Goal: Information Seeking & Learning: Learn about a topic

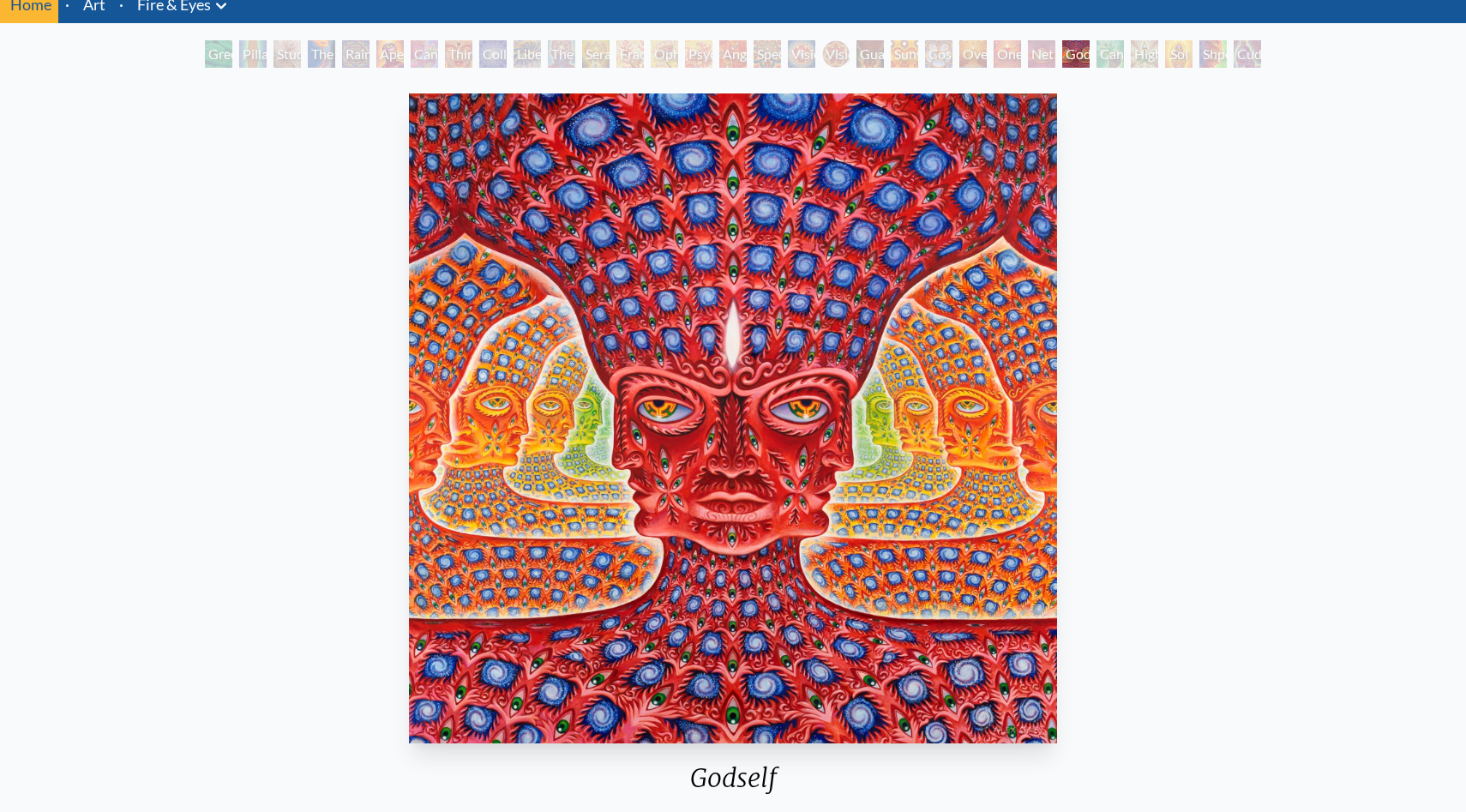
scroll to position [62, 0]
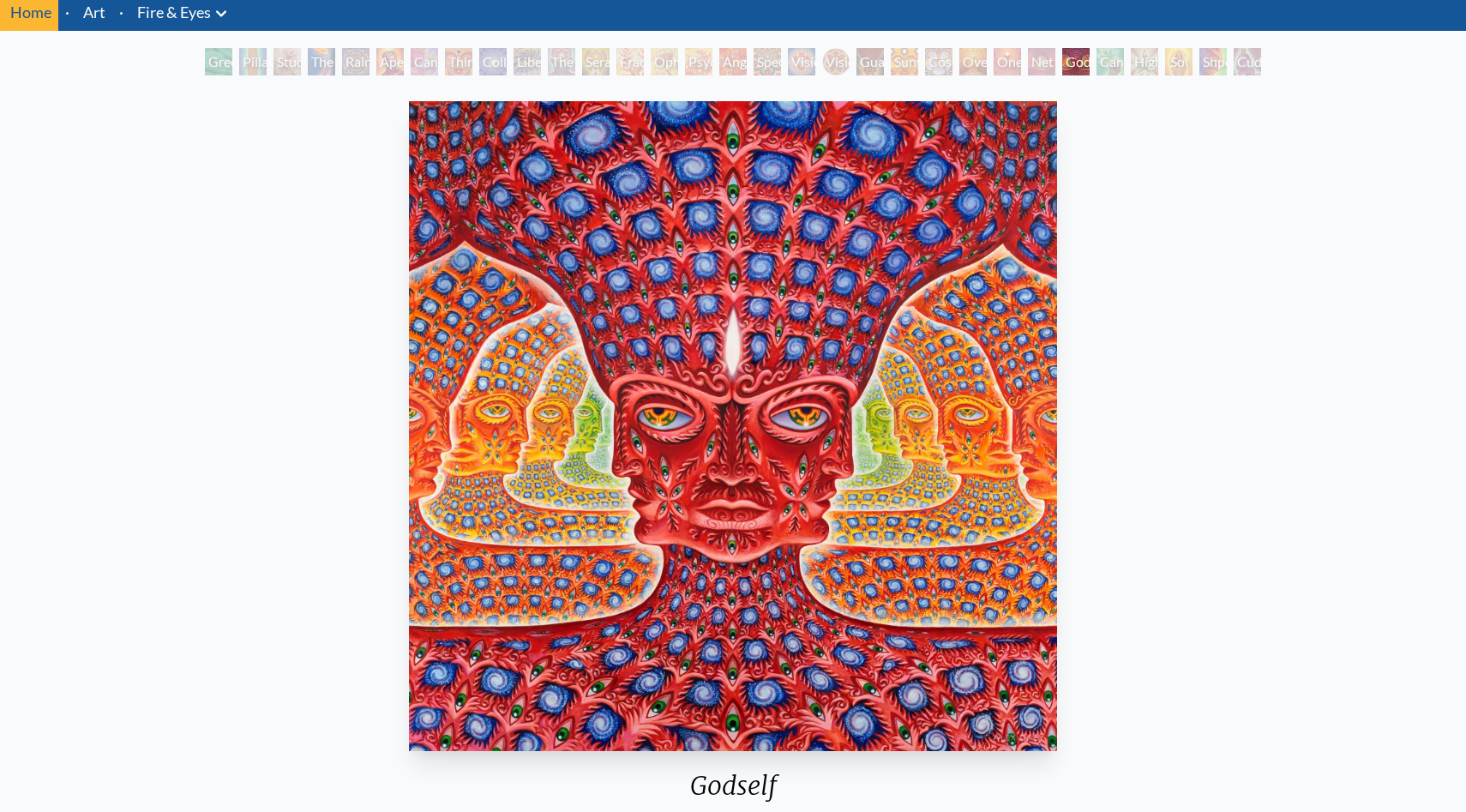
click at [1111, 55] on div "Cannafist" at bounding box center [1110, 61] width 27 height 27
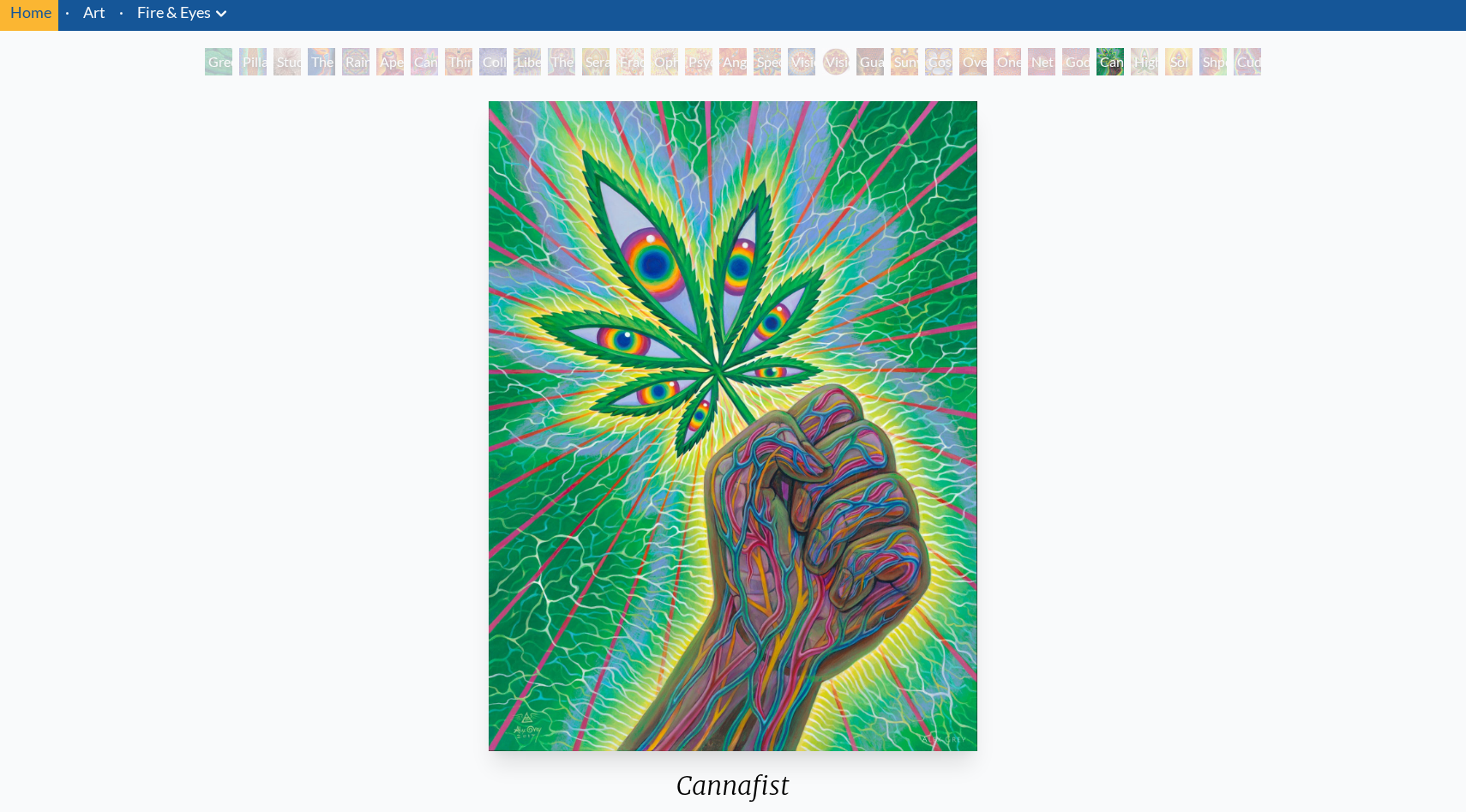
click at [1032, 67] on div "Net of Being" at bounding box center [1042, 61] width 27 height 27
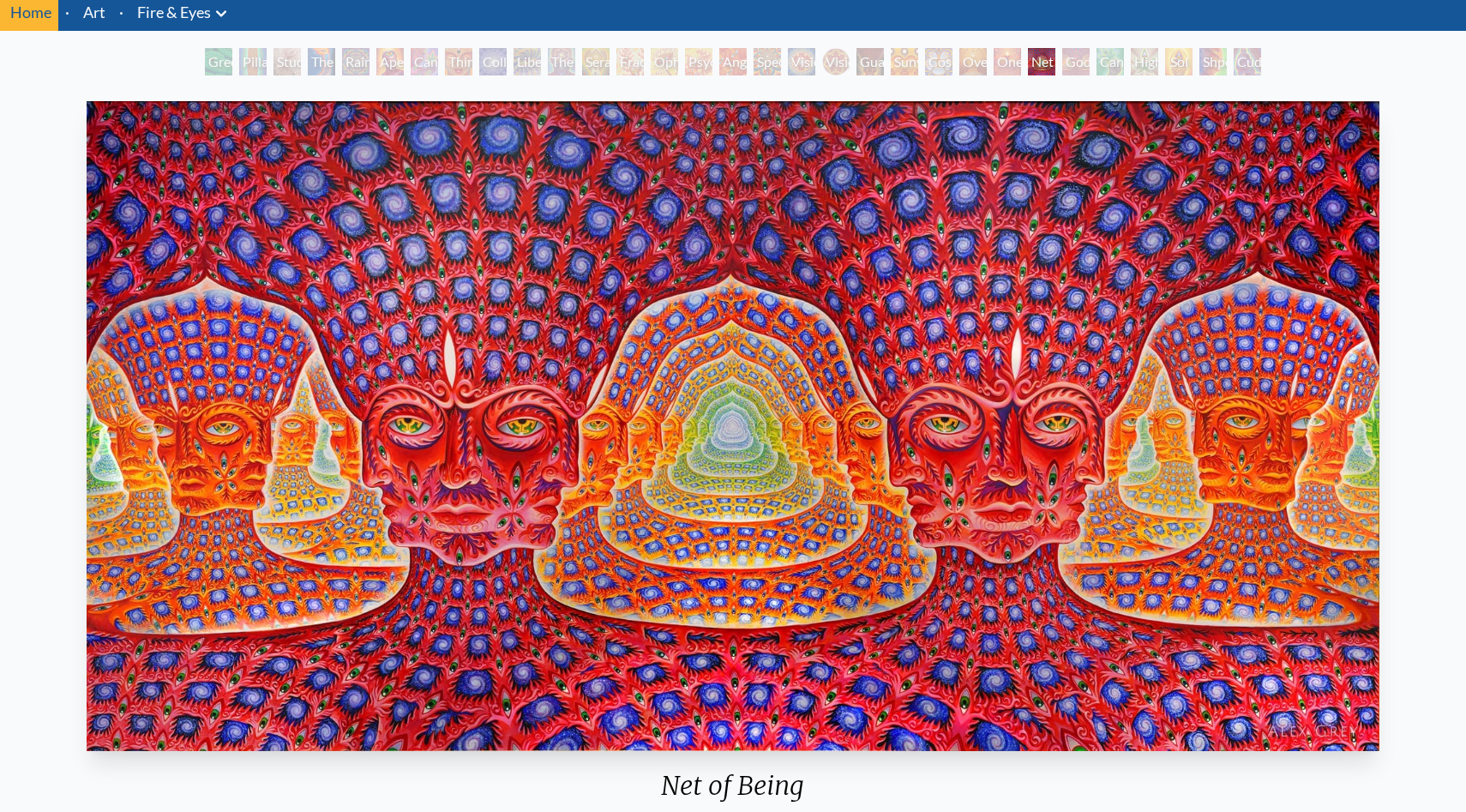
click at [975, 71] on div "Oversoul" at bounding box center [973, 61] width 27 height 27
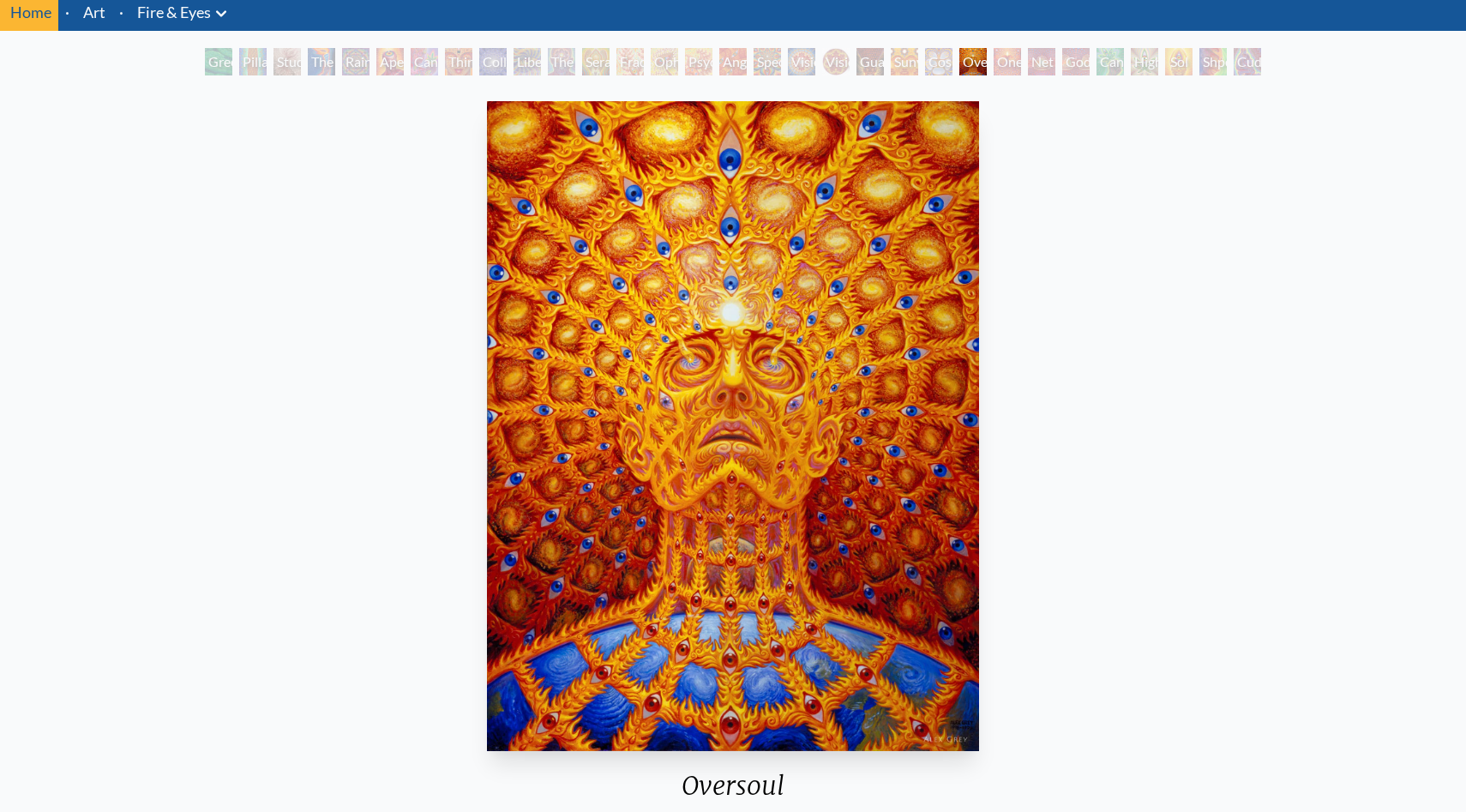
click at [931, 70] on div "Cosmic Elf" at bounding box center [938, 61] width 27 height 27
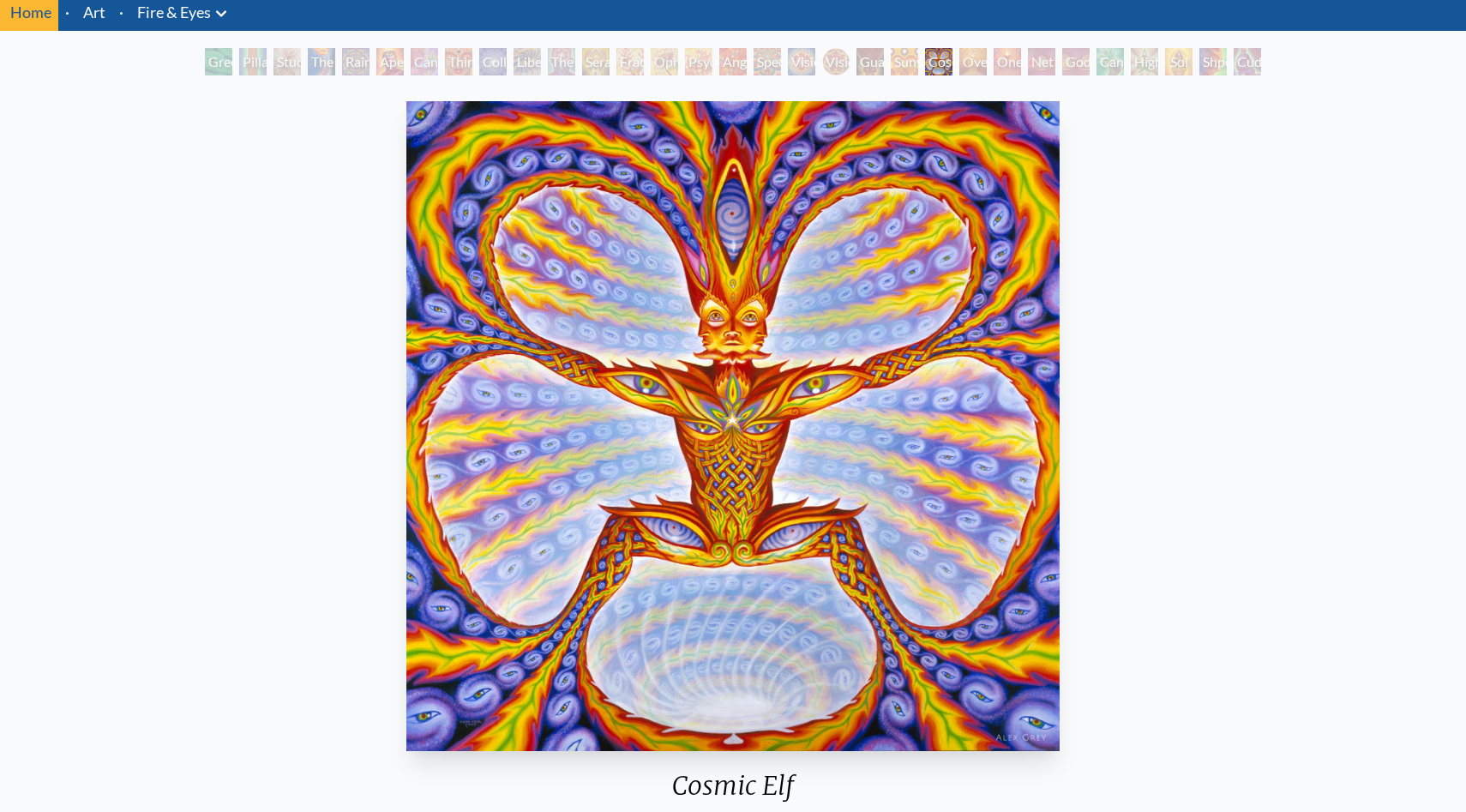
click at [984, 55] on div "Oversoul" at bounding box center [973, 61] width 27 height 27
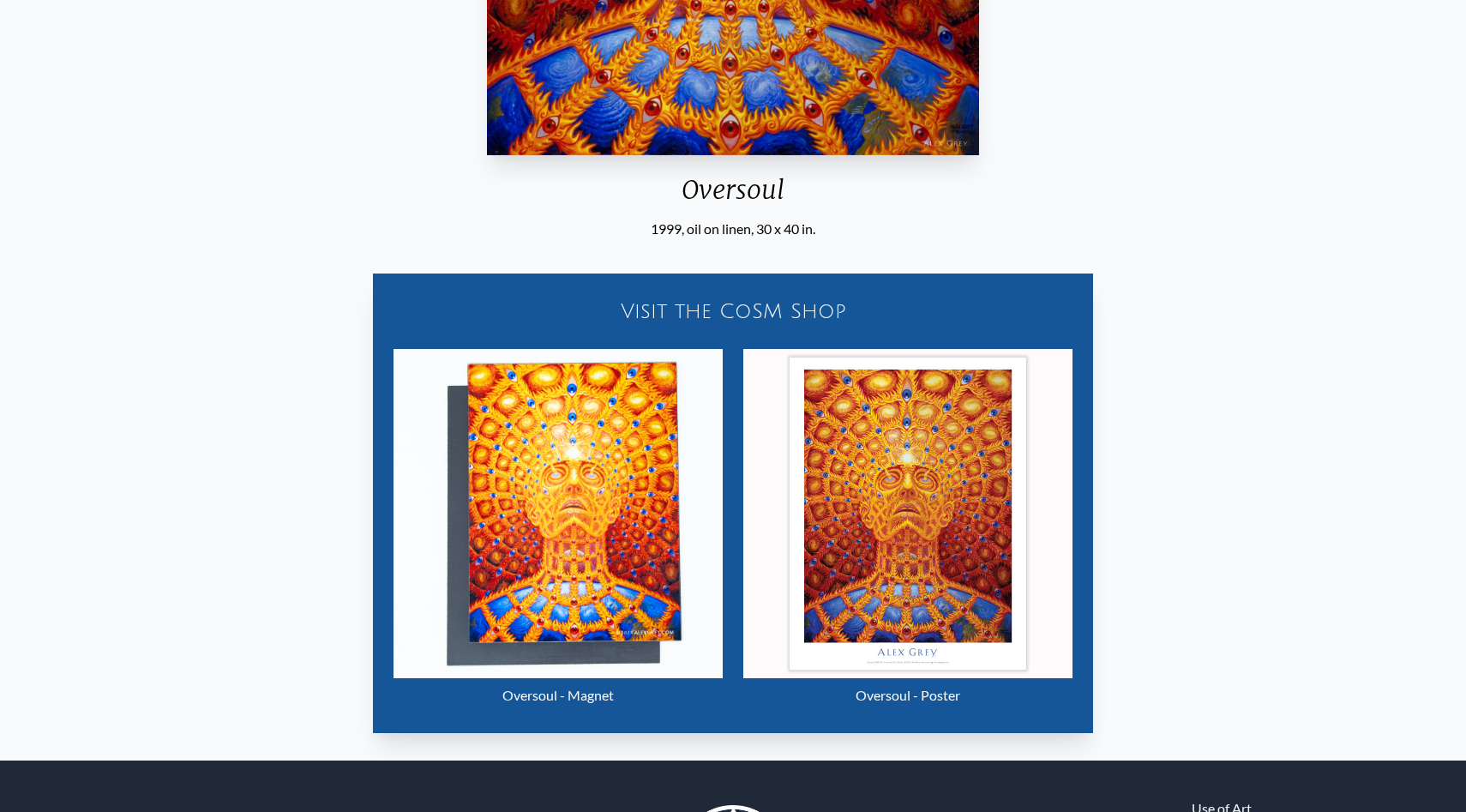
scroll to position [804, 0]
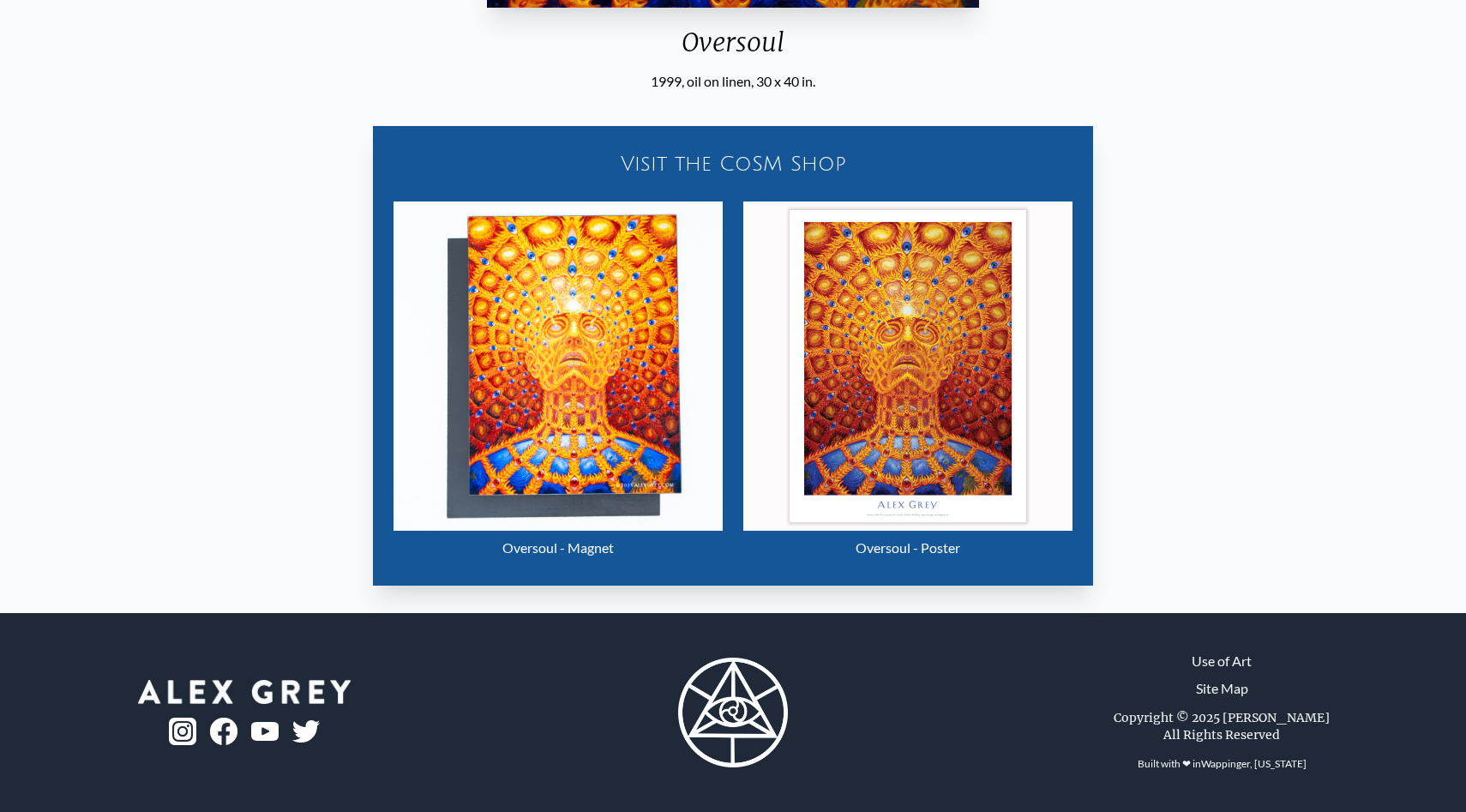
click at [879, 409] on img "23 / 31" at bounding box center [908, 366] width 330 height 329
